Goal: Transaction & Acquisition: Download file/media

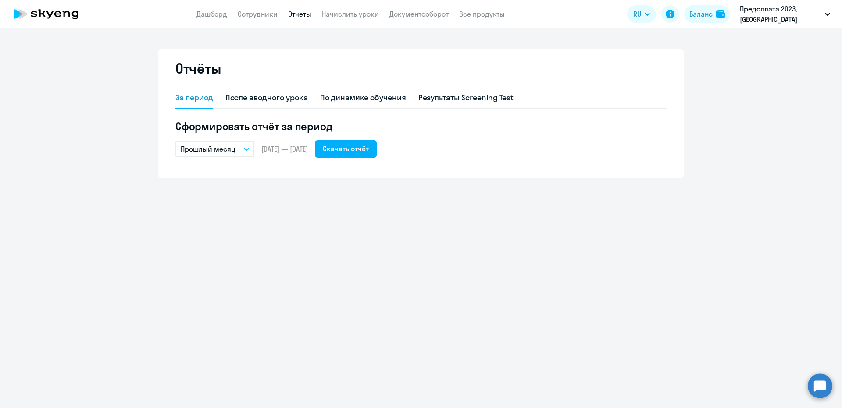
click at [245, 151] on button "Прошлый месяц" at bounding box center [214, 149] width 79 height 17
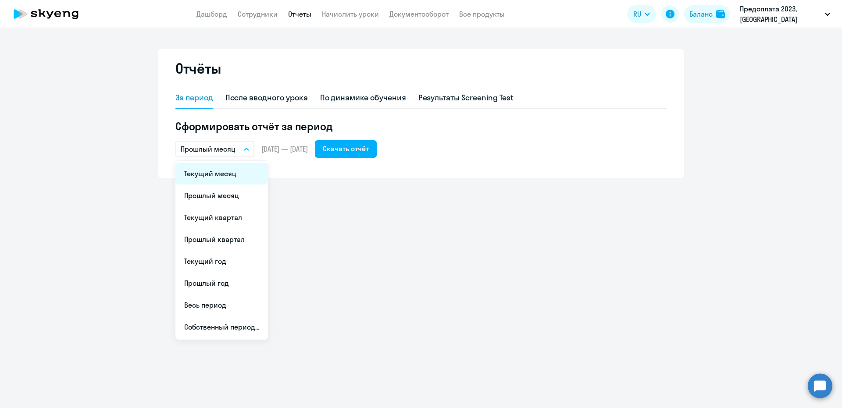
click at [221, 179] on li "Текущий месяц" at bounding box center [221, 174] width 93 height 22
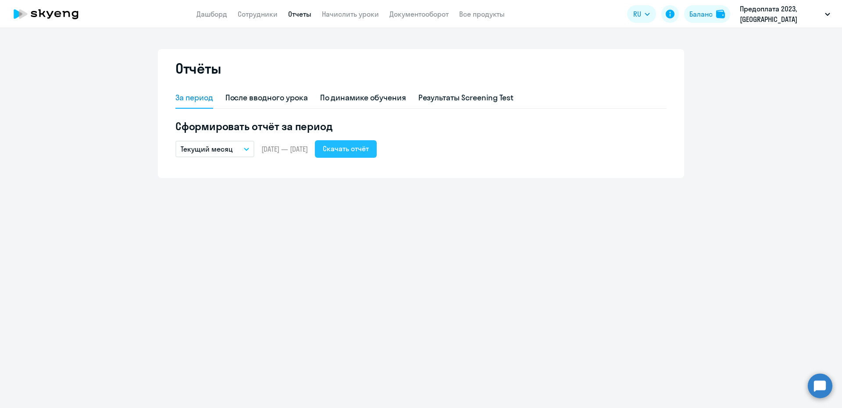
click at [364, 144] on div "Скачать отчёт" at bounding box center [346, 148] width 46 height 11
click at [351, 156] on button "Скачать отчёт" at bounding box center [346, 149] width 62 height 18
click at [246, 149] on icon "button" at bounding box center [246, 149] width 5 height 3
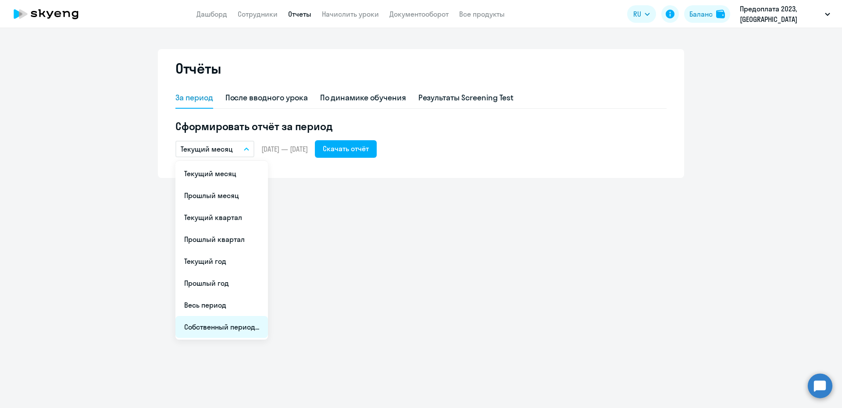
click at [230, 328] on li "Собственный период..." at bounding box center [221, 327] width 93 height 22
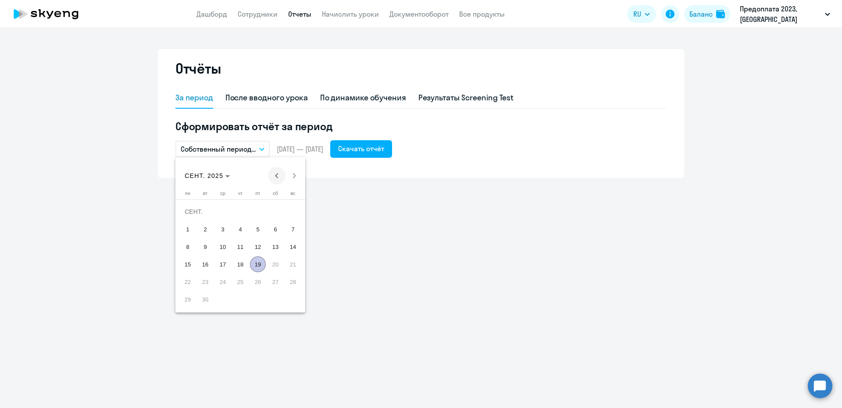
click at [276, 175] on span "Previous month" at bounding box center [277, 176] width 18 height 18
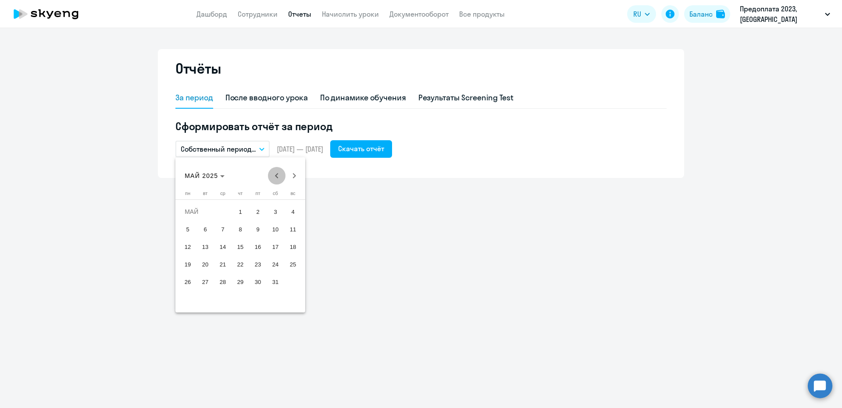
click at [276, 175] on span "Previous month" at bounding box center [277, 176] width 18 height 18
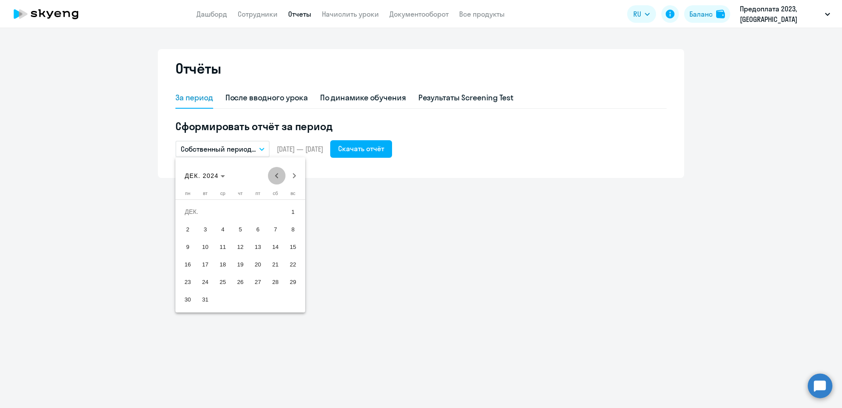
click at [276, 175] on span "Previous month" at bounding box center [277, 176] width 18 height 18
click at [403, 154] on div at bounding box center [421, 204] width 842 height 408
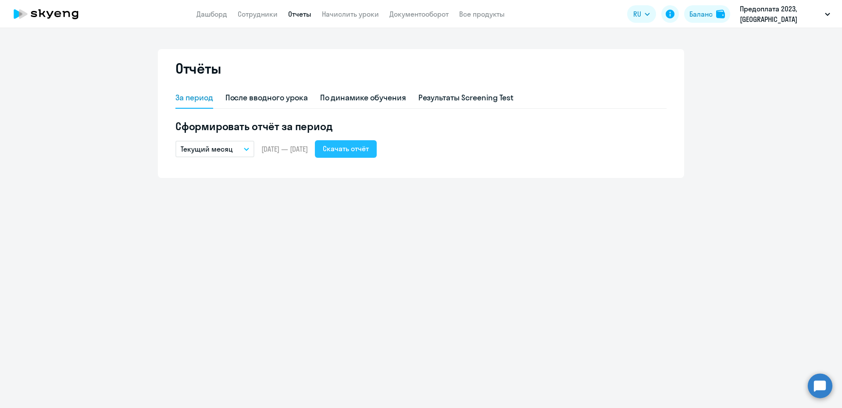
click at [369, 148] on div "Скачать отчёт" at bounding box center [346, 148] width 46 height 11
click at [224, 150] on p "Текущий месяц" at bounding box center [207, 149] width 52 height 11
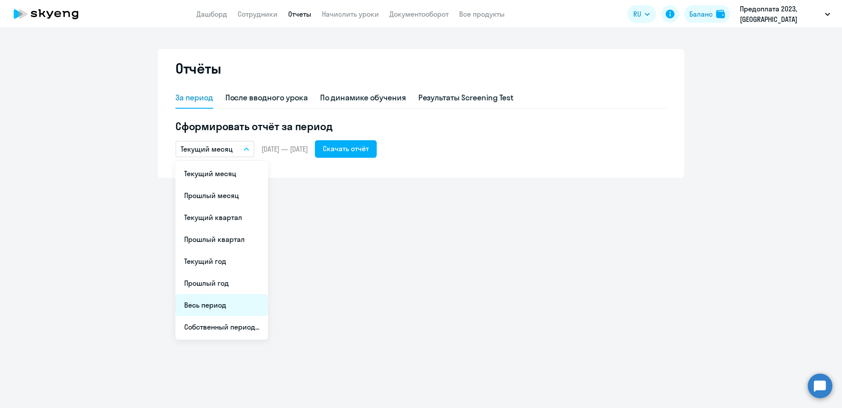
click at [214, 306] on li "Весь период" at bounding box center [221, 305] width 93 height 22
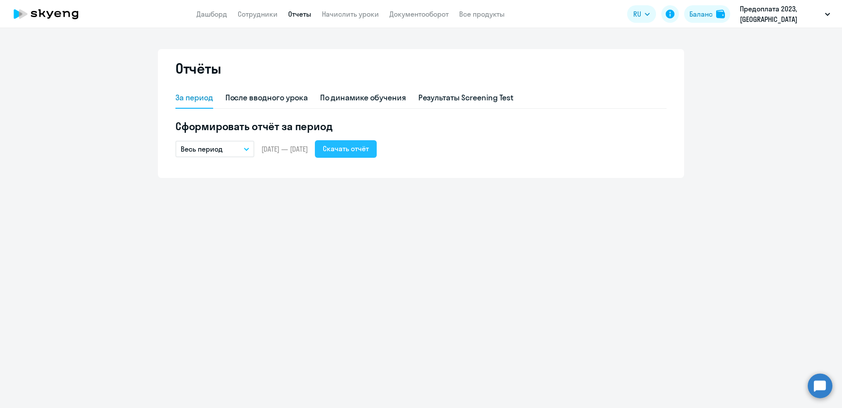
click at [369, 145] on div "Скачать отчёт" at bounding box center [346, 148] width 46 height 11
